Goal: Task Accomplishment & Management: Manage account settings

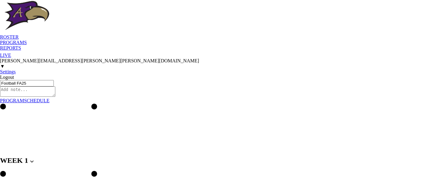
scroll to position [948, 0]
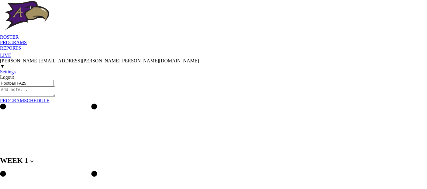
click at [63, 40] on div "PROGRAMS" at bounding box center [213, 42] width 427 height 5
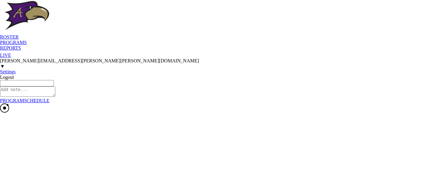
type textarea "x"
type input "WSOC FA25"
click at [306, 156] on h2 "WEEK 1" at bounding box center [213, 160] width 427 height 8
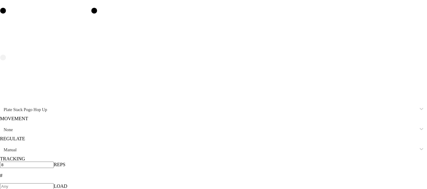
scroll to position [1339, 0]
type input "8"
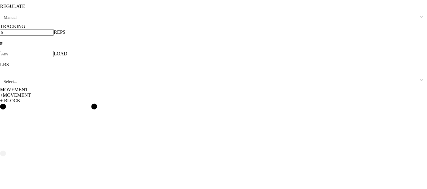
scroll to position [1474, 0]
